Goal: Feedback & Contribution: Submit feedback/report problem

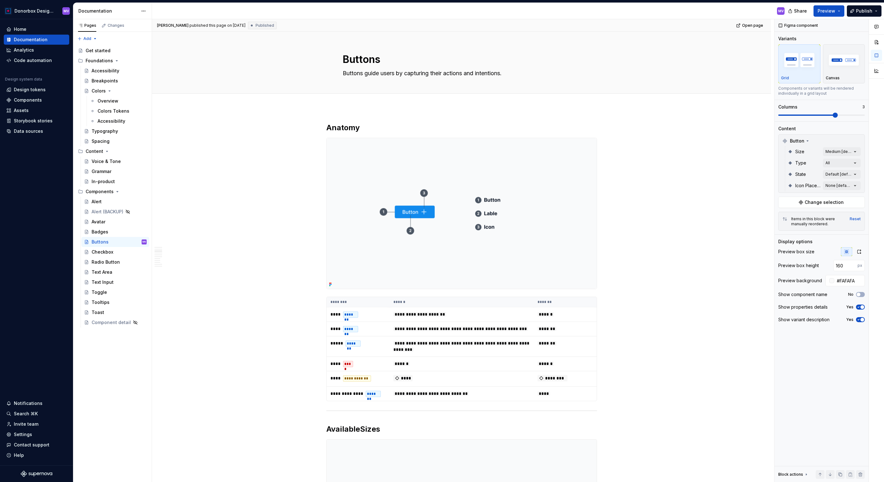
scroll to position [536, 0]
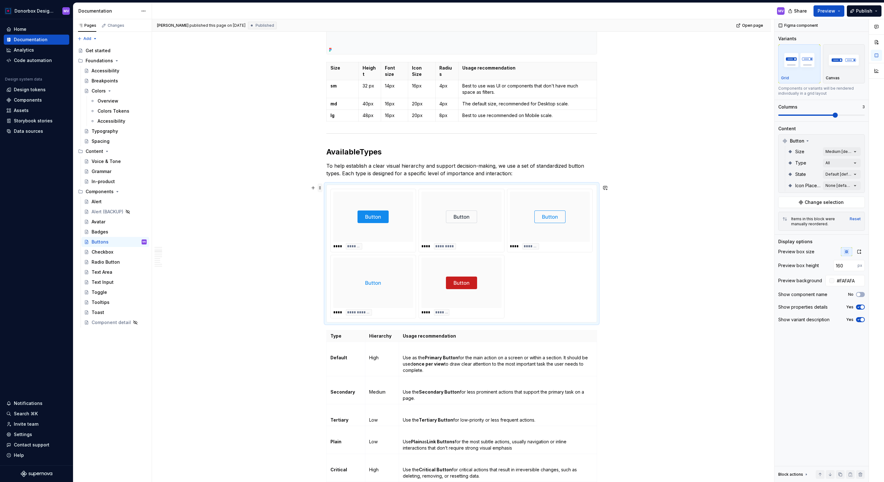
click at [321, 189] on span at bounding box center [320, 188] width 5 height 9
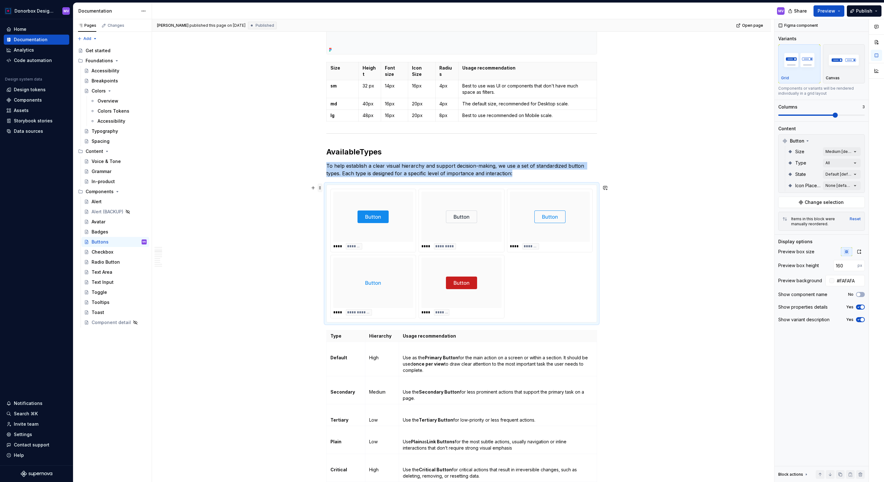
click at [321, 188] on span at bounding box center [320, 188] width 5 height 9
click at [320, 187] on span at bounding box center [320, 188] width 5 height 9
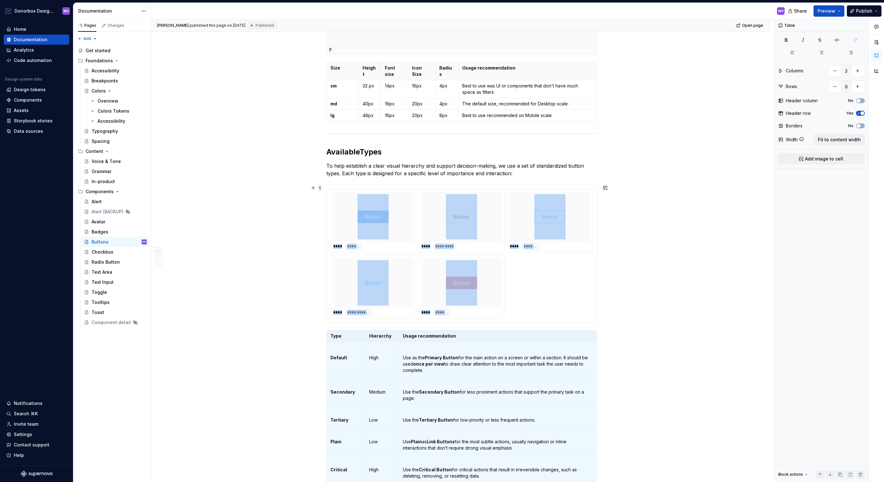
click at [322, 189] on span at bounding box center [320, 188] width 5 height 9
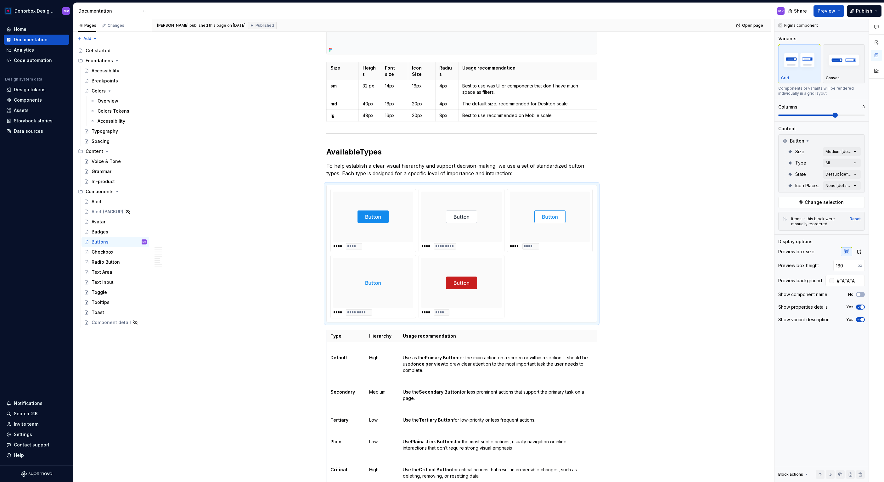
type textarea "*"
